Goal: Task Accomplishment & Management: Complete application form

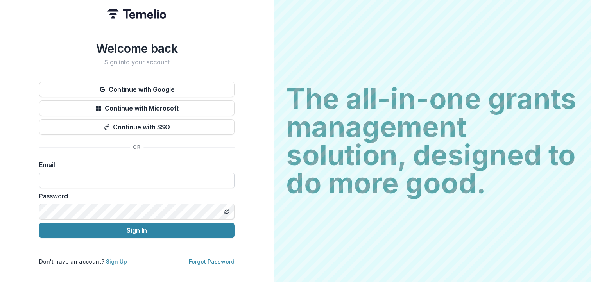
click at [124, 177] on input at bounding box center [136, 181] width 195 height 16
type input "**********"
click at [226, 210] on icon "Toggle password visibility" at bounding box center [226, 211] width 4 height 3
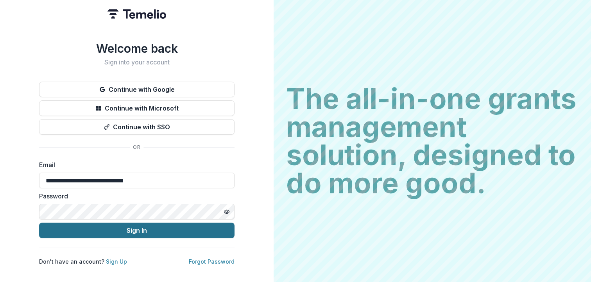
click at [142, 227] on button "Sign In" at bounding box center [136, 231] width 195 height 16
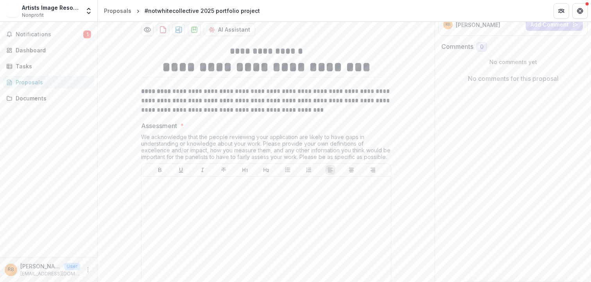
scroll to position [156, 0]
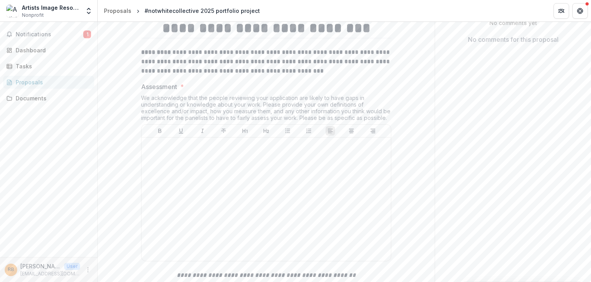
click at [446, 150] on div "Send comments or questions to Opportunity Fund in the box below. Opportunity Fu…" at bounding box center [513, 105] width 156 height 478
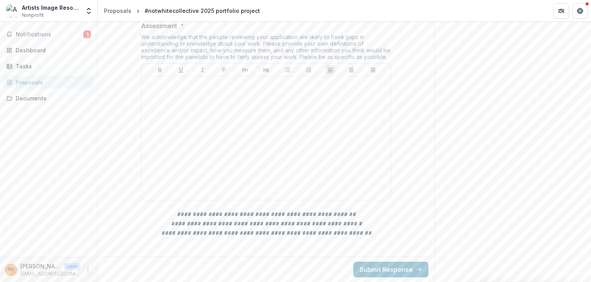
scroll to position [286, 0]
click at [163, 98] on div at bounding box center [266, 138] width 243 height 117
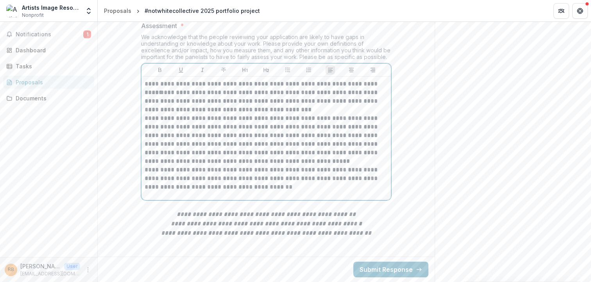
drag, startPoint x: 385, startPoint y: 84, endPoint x: 391, endPoint y: 96, distance: 12.8
click at [386, 84] on p "**********" at bounding box center [266, 84] width 243 height 9
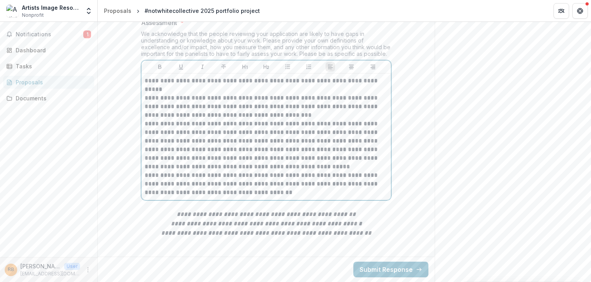
click at [265, 119] on p "**********" at bounding box center [266, 107] width 243 height 26
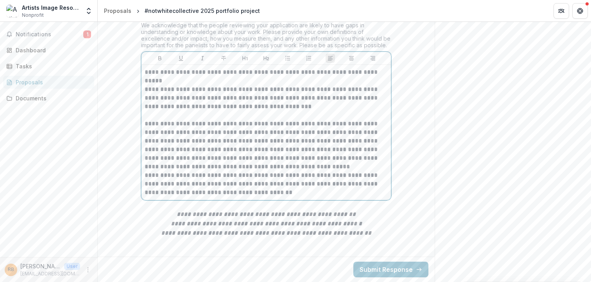
click at [270, 171] on p "**********" at bounding box center [266, 146] width 243 height 52
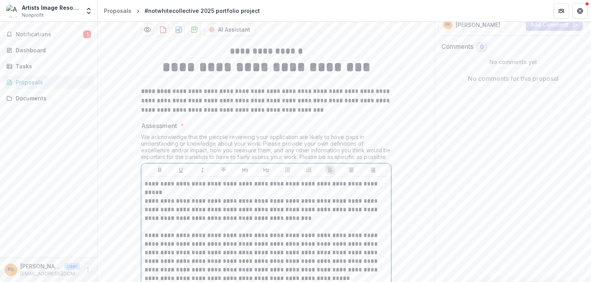
scroll to position [307, 0]
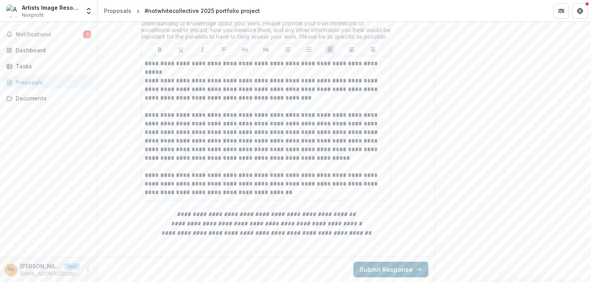
click at [384, 270] on button "Submit Response" at bounding box center [390, 270] width 75 height 16
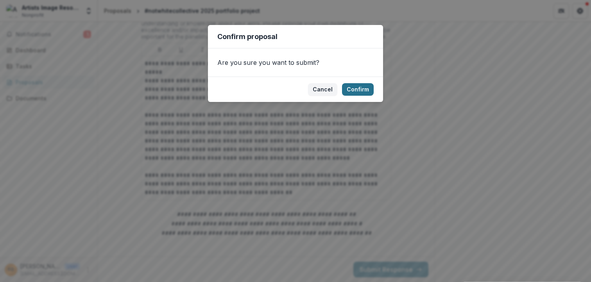
click at [360, 90] on button "Confirm" at bounding box center [358, 89] width 32 height 13
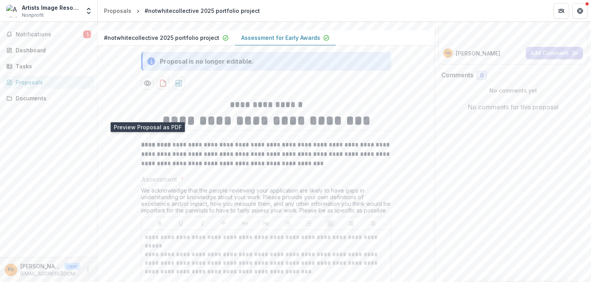
scroll to position [128, 0]
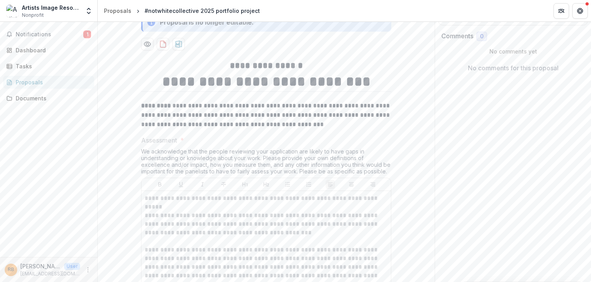
click at [161, 125] on div "**********" at bounding box center [266, 221] width 250 height 335
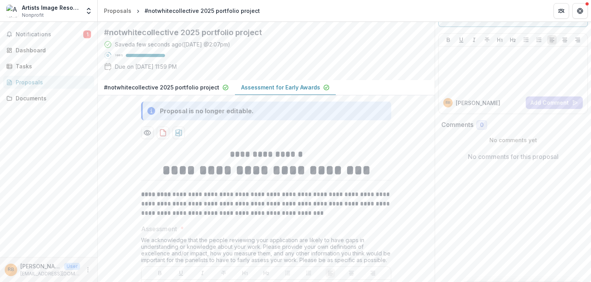
scroll to position [0, 0]
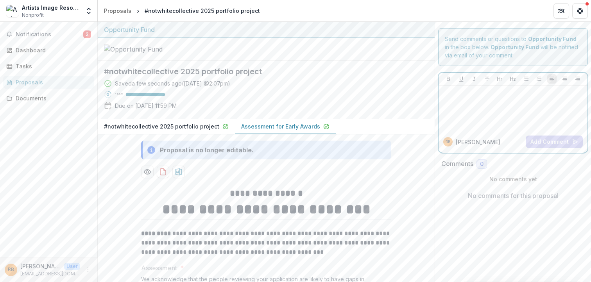
click at [448, 96] on p at bounding box center [513, 93] width 143 height 9
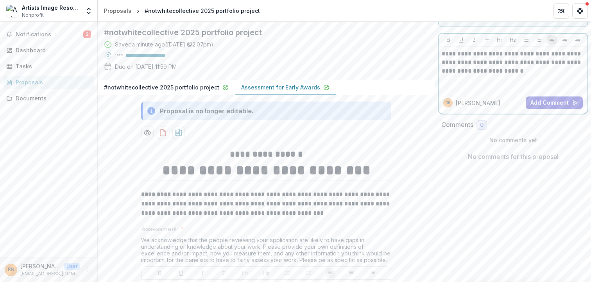
scroll to position [78, 0]
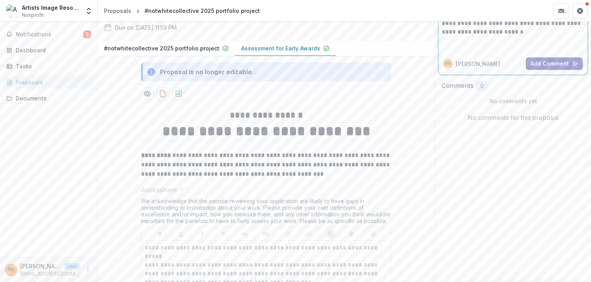
click at [549, 61] on button "Add Comment" at bounding box center [554, 63] width 57 height 13
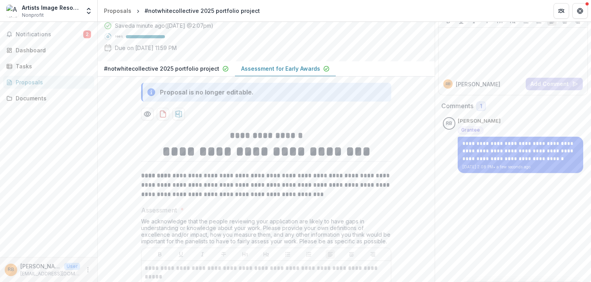
scroll to position [0, 0]
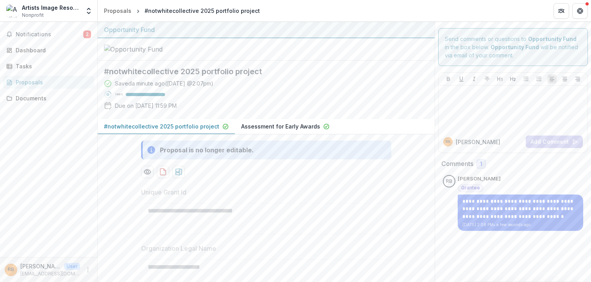
click at [136, 131] on p "#notwhitecollective 2025 portfolio project" at bounding box center [161, 126] width 115 height 8
click at [137, 131] on p "#notwhitecollective 2025 portfolio project" at bounding box center [161, 126] width 115 height 8
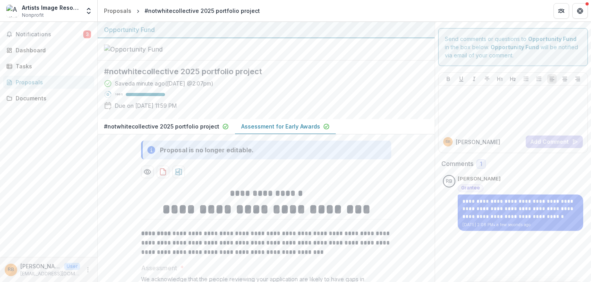
click at [269, 131] on p "Assessment for Early Awards" at bounding box center [280, 126] width 79 height 8
click at [175, 131] on p "#notwhitecollective 2025 portfolio project" at bounding box center [161, 126] width 115 height 8
